Goal: Ask a question

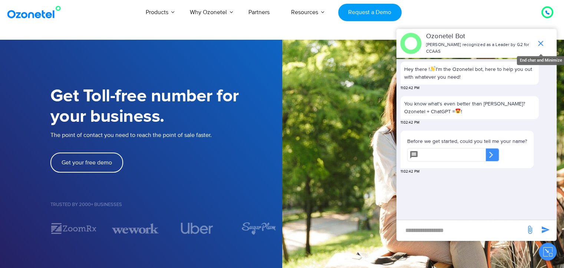
click at [540, 41] on icon "end chat or minimize" at bounding box center [540, 43] width 5 height 5
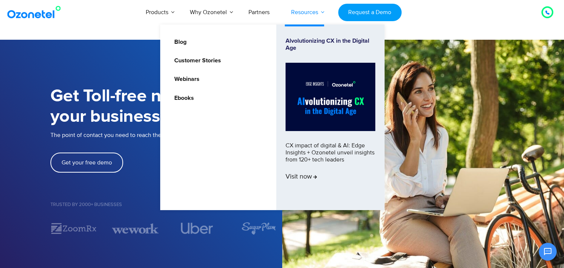
click at [297, 9] on link "Resources" at bounding box center [304, 12] width 49 height 24
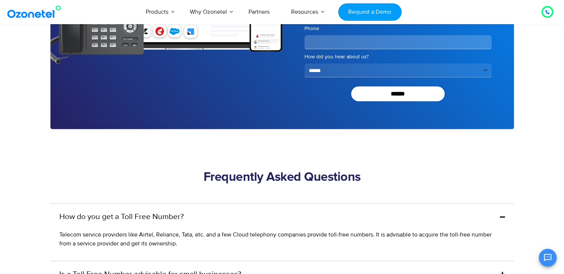
scroll to position [2011, 0]
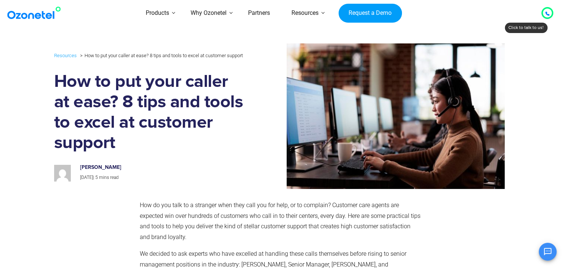
click at [548, 12] on icon at bounding box center [547, 14] width 4 height 4
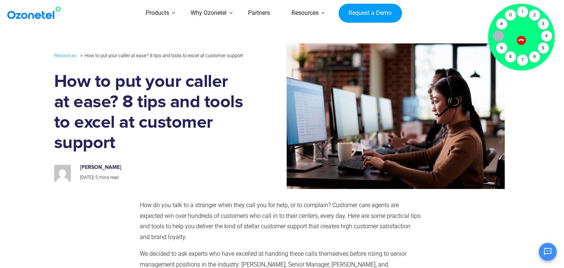
click at [520, 40] on icon at bounding box center [521, 40] width 6 height 6
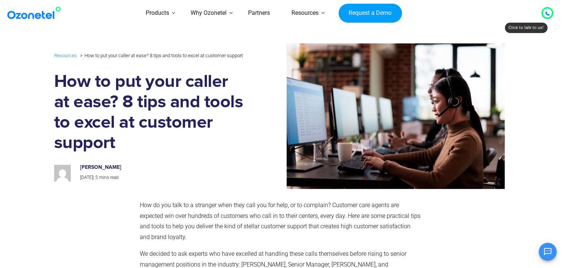
click at [547, 256] on icon "Open chat" at bounding box center [547, 251] width 9 height 9
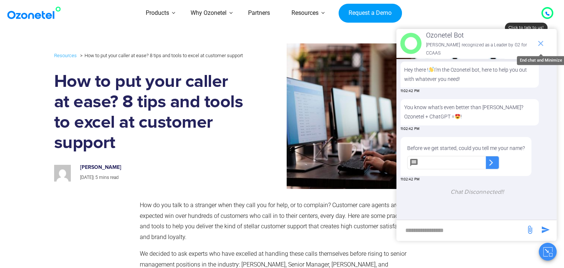
click at [540, 41] on icon "end chat or minimize" at bounding box center [540, 43] width 9 height 9
